Goal: Check status

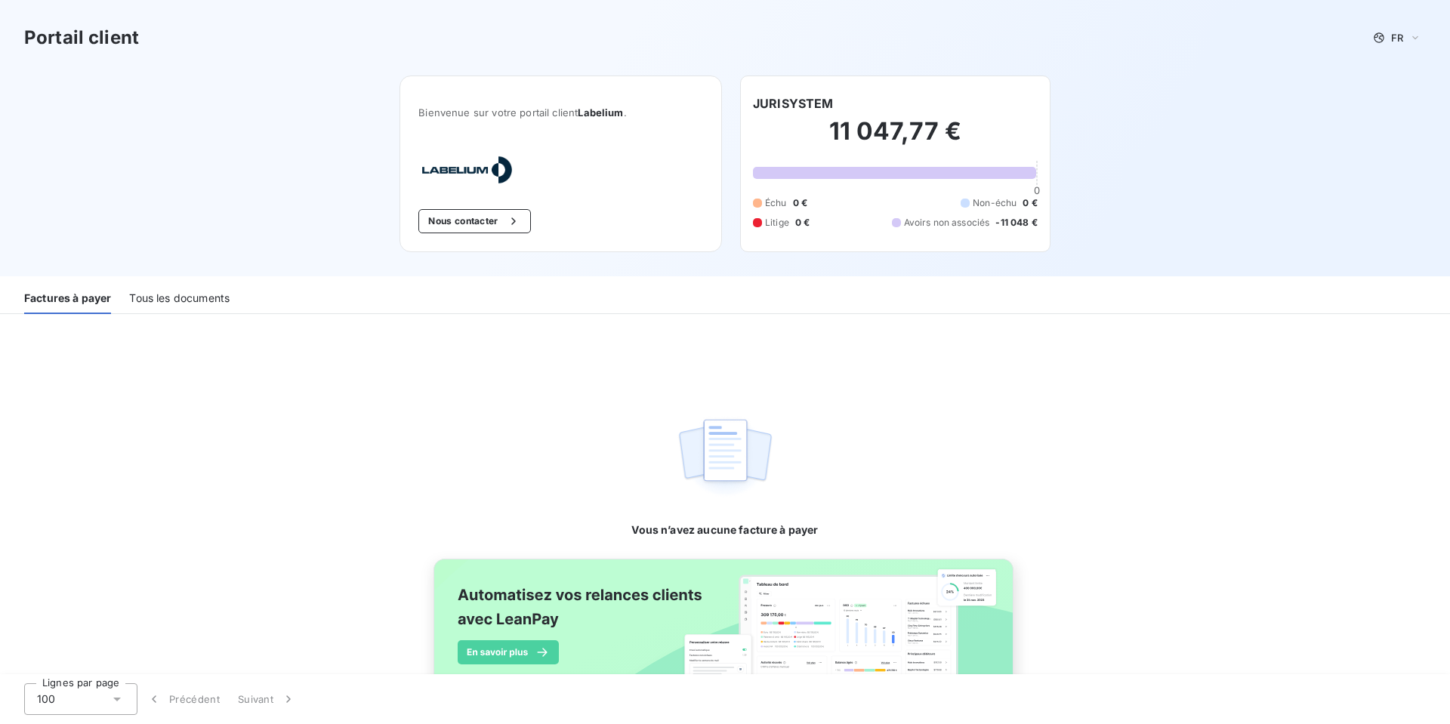
click at [192, 288] on div "Tous les documents" at bounding box center [179, 298] width 100 height 32
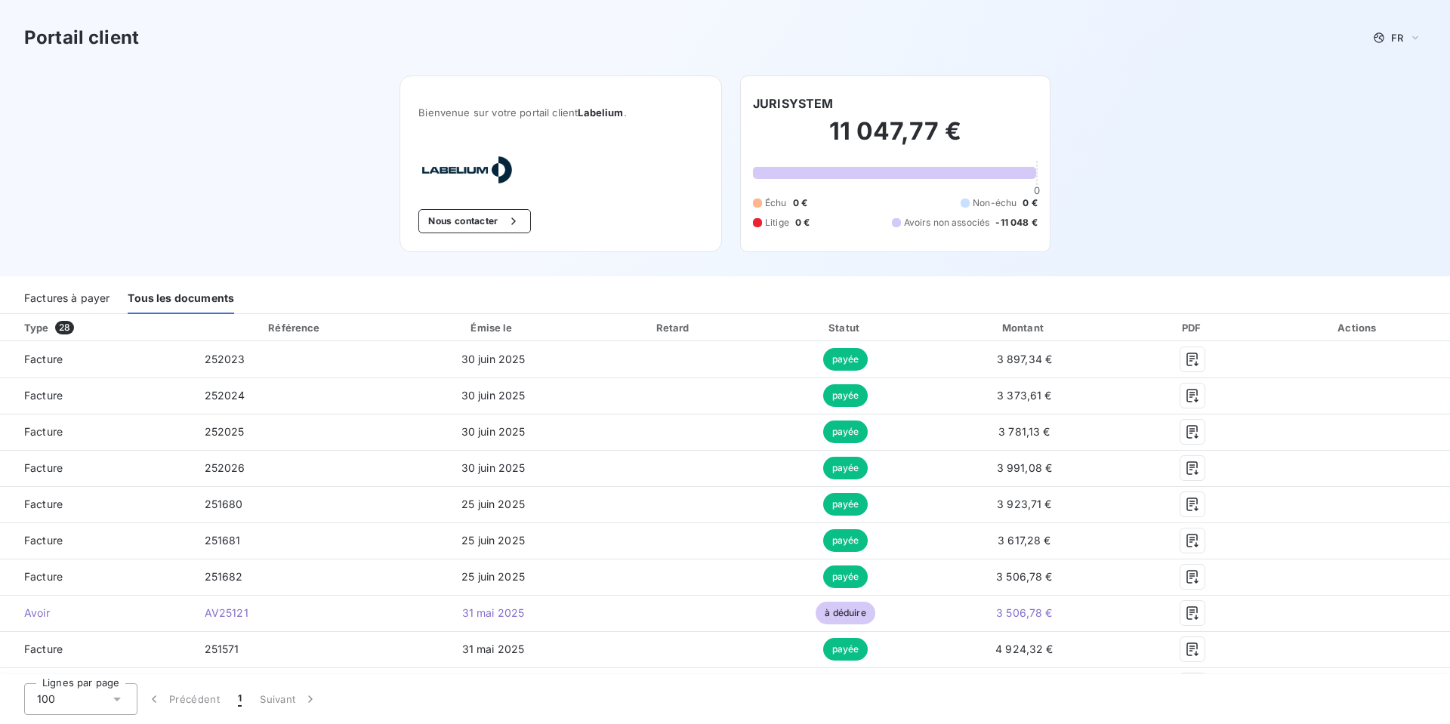
click at [43, 303] on div "Factures à payer" at bounding box center [66, 298] width 85 height 32
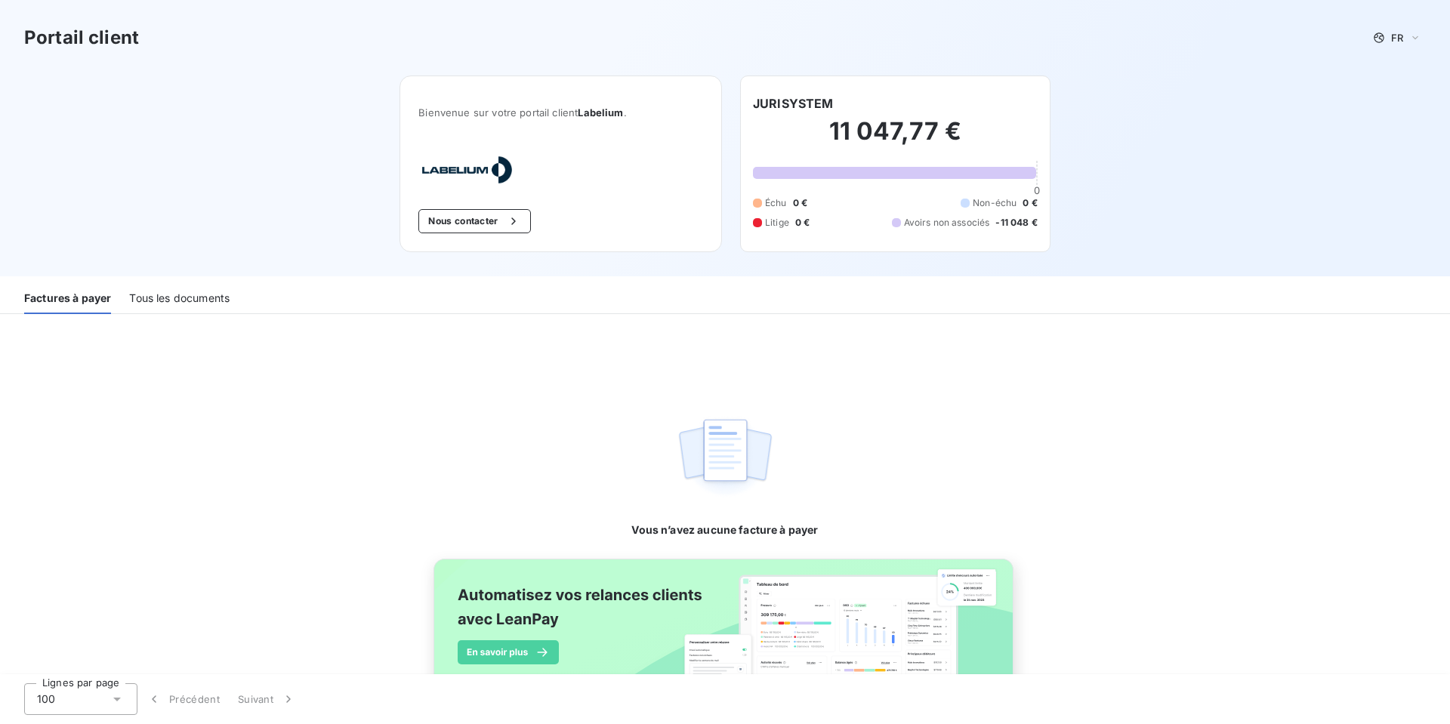
click at [264, 360] on div "Vous n’avez aucune facture à payer" at bounding box center [725, 427] width 1450 height 226
